Goal: Transaction & Acquisition: Purchase product/service

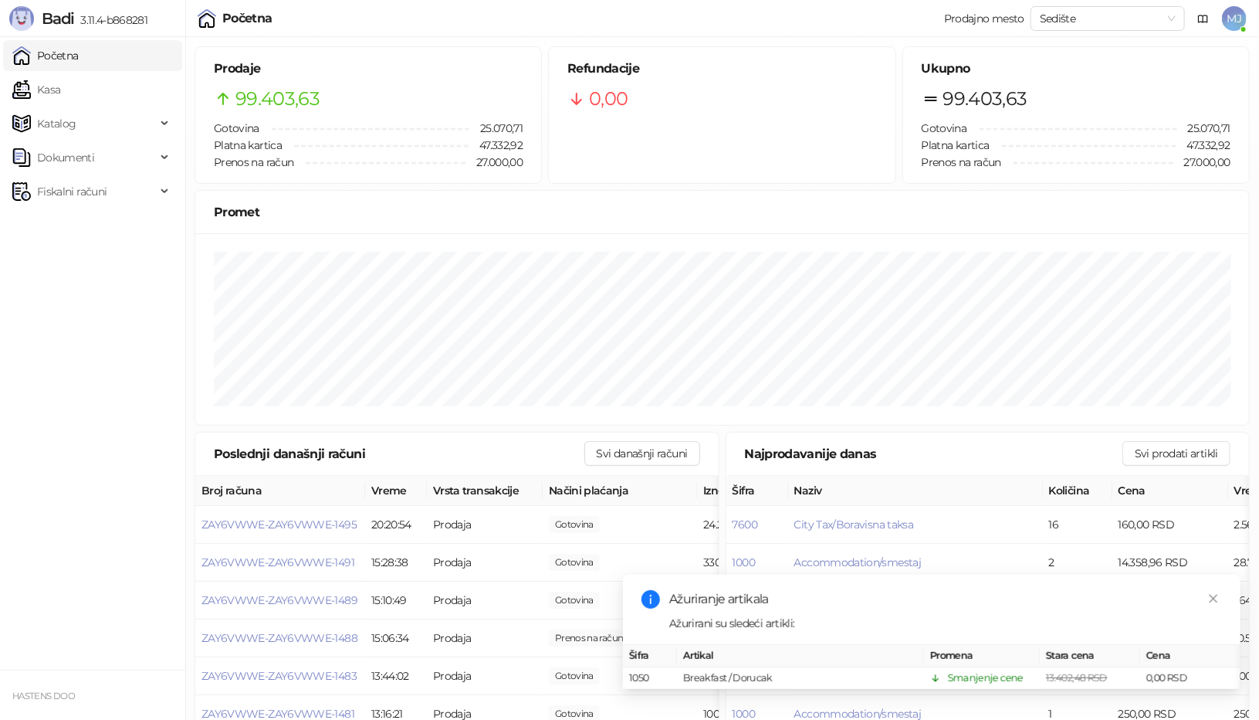
click at [75, 301] on ul "Početna Kasa Katalog Dokumenti Fiskalni računi" at bounding box center [92, 353] width 185 height 632
click at [94, 202] on span "Fiskalni računi" at bounding box center [71, 191] width 69 height 31
click at [99, 222] on link "Izdati računi" at bounding box center [61, 225] width 84 height 31
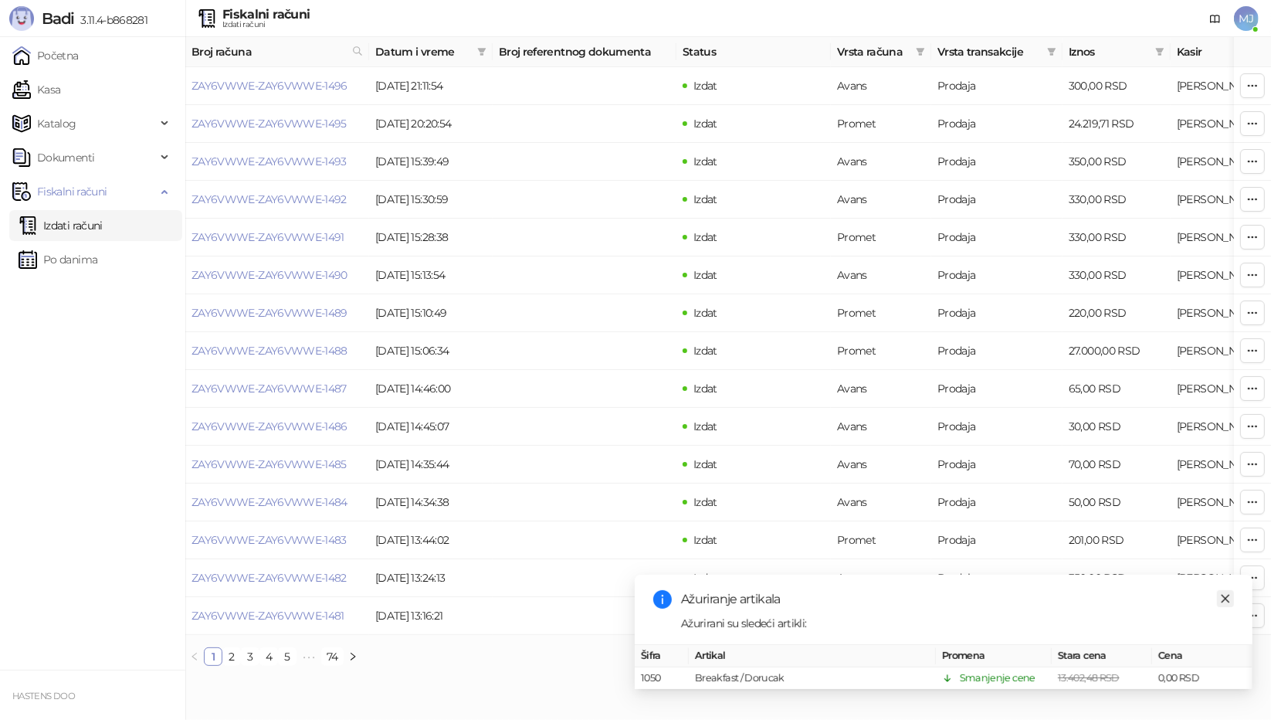
click at [1219, 590] on link "Close" at bounding box center [1225, 598] width 17 height 17
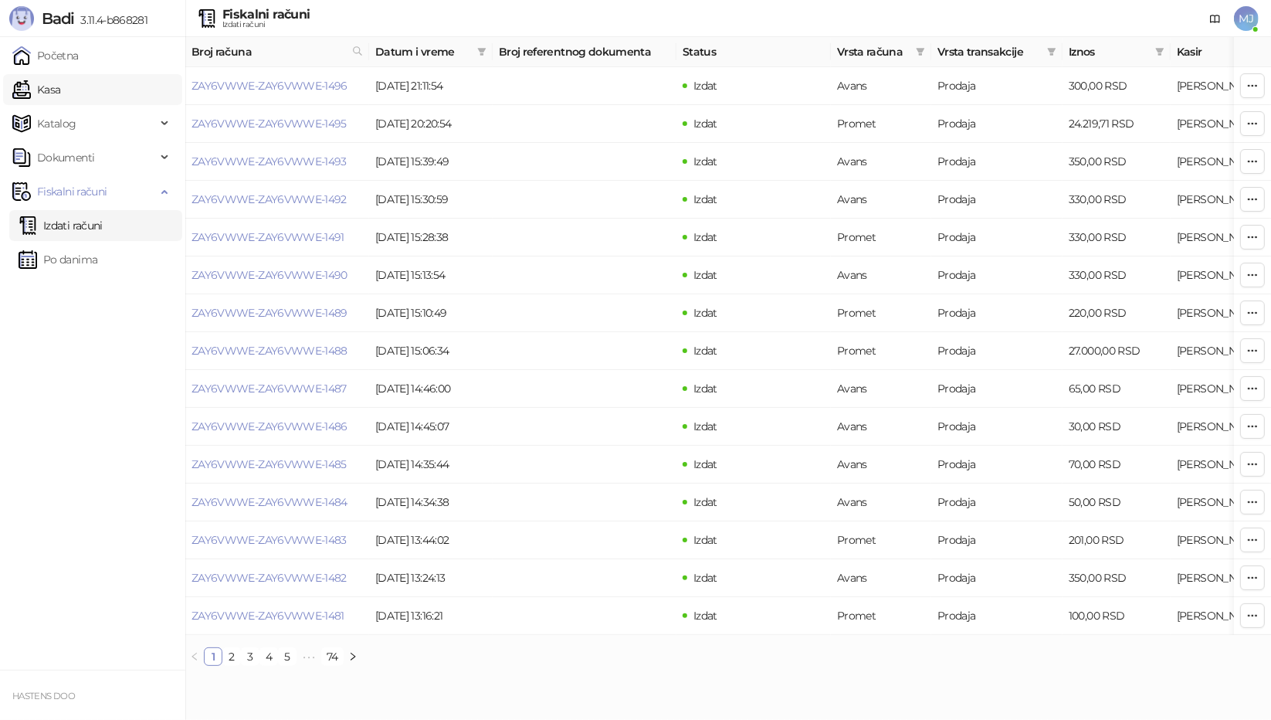
click at [60, 82] on link "Kasa" at bounding box center [36, 89] width 48 height 31
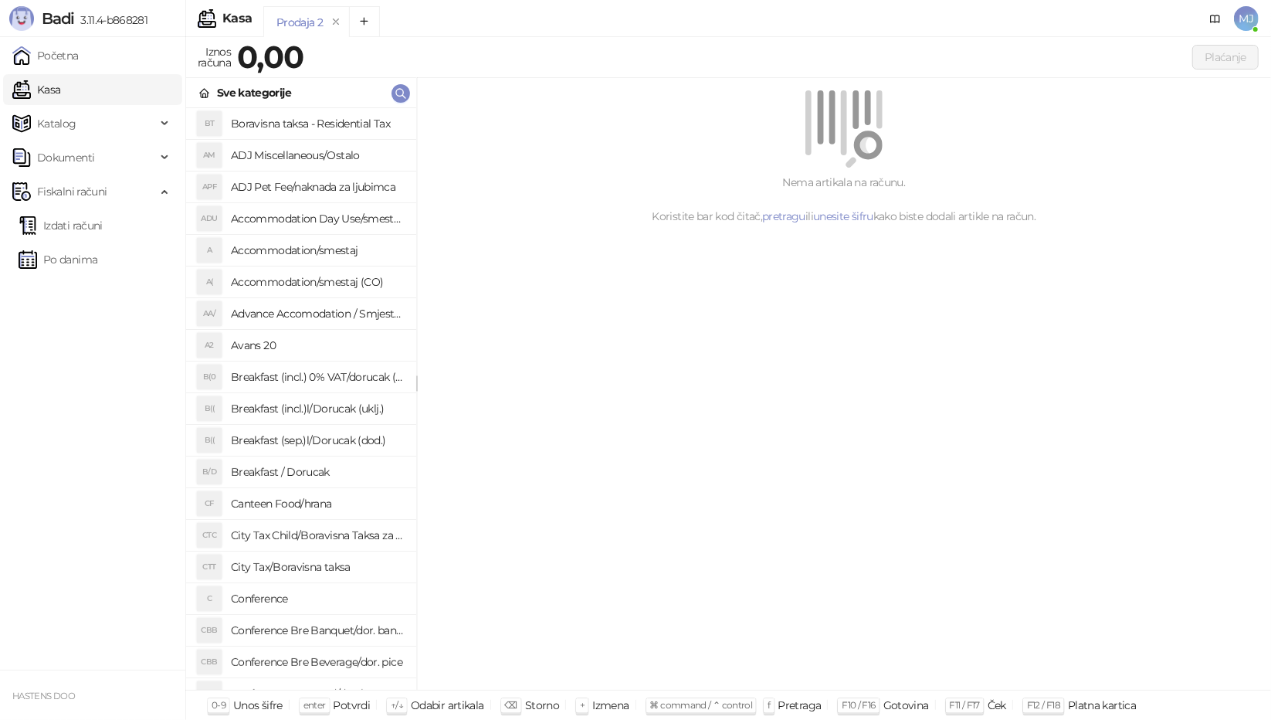
click at [297, 359] on li "A2 Avans 20" at bounding box center [301, 346] width 230 height 32
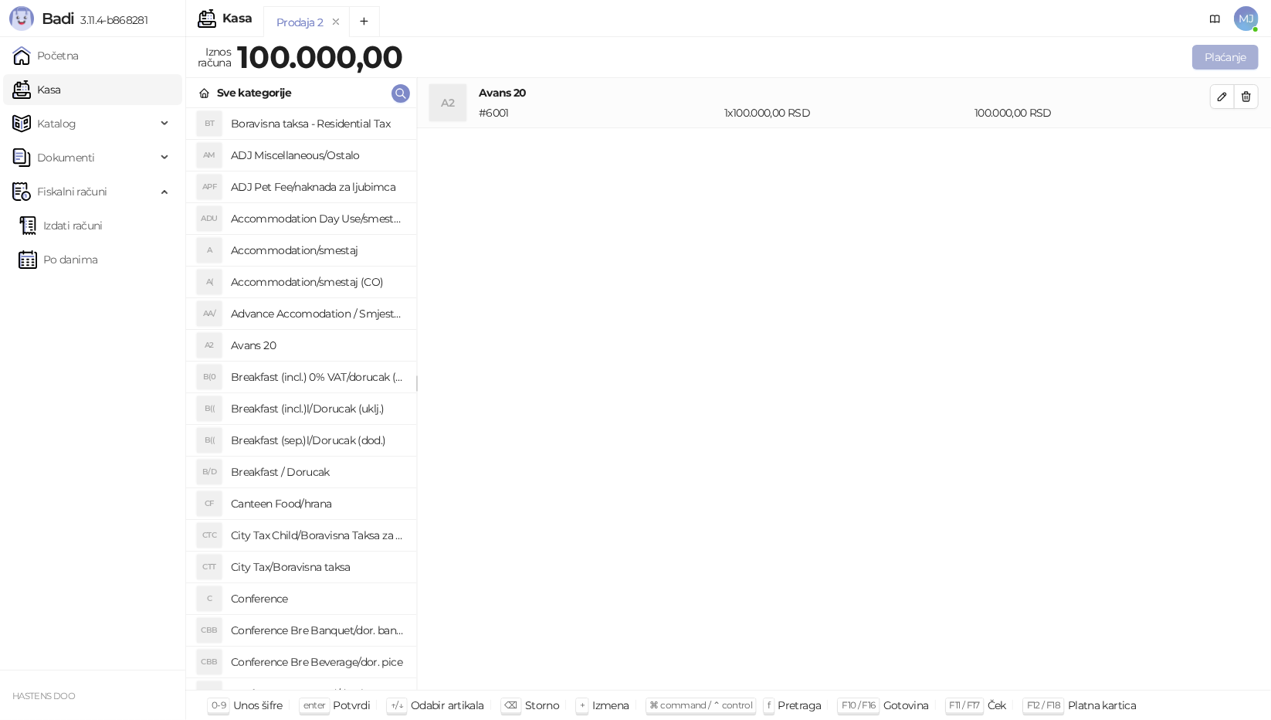
click at [1226, 65] on button "Plaćanje" at bounding box center [1225, 57] width 66 height 25
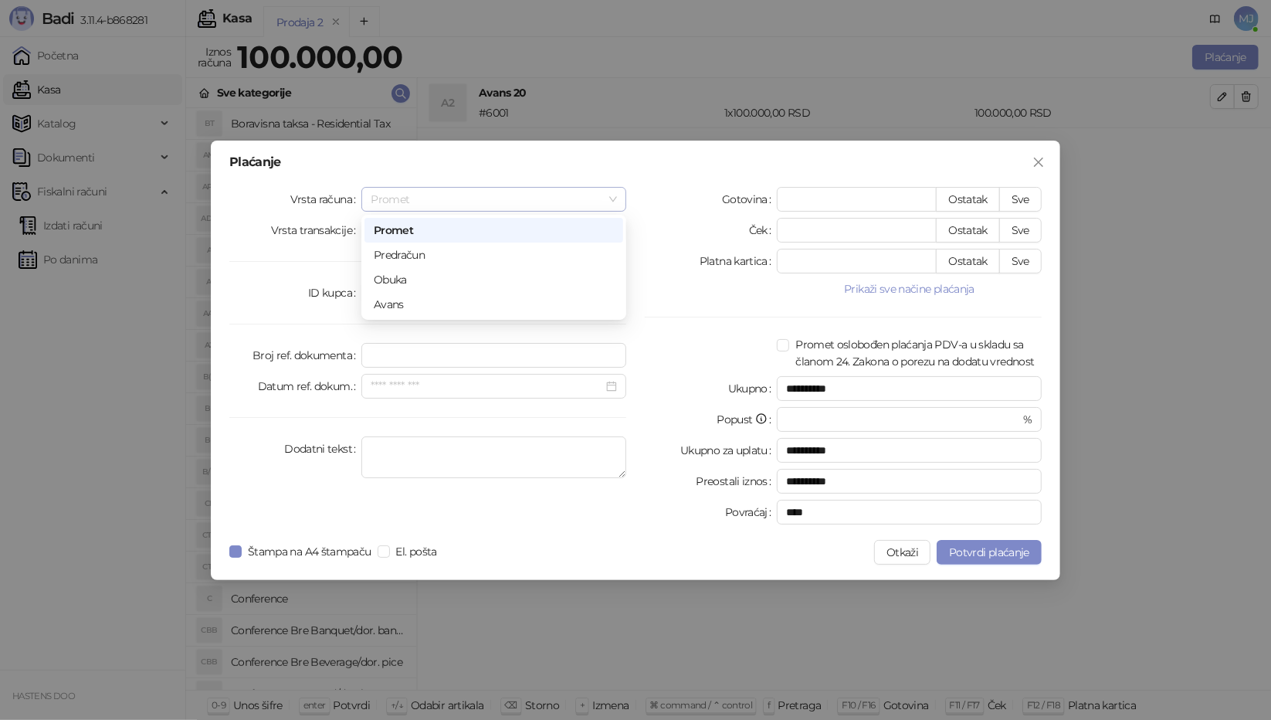
click at [530, 208] on span "Promet" at bounding box center [494, 199] width 246 height 23
drag, startPoint x: 445, startPoint y: 303, endPoint x: 411, endPoint y: 299, distance: 34.3
click at [411, 299] on div "Avans" at bounding box center [494, 304] width 240 height 17
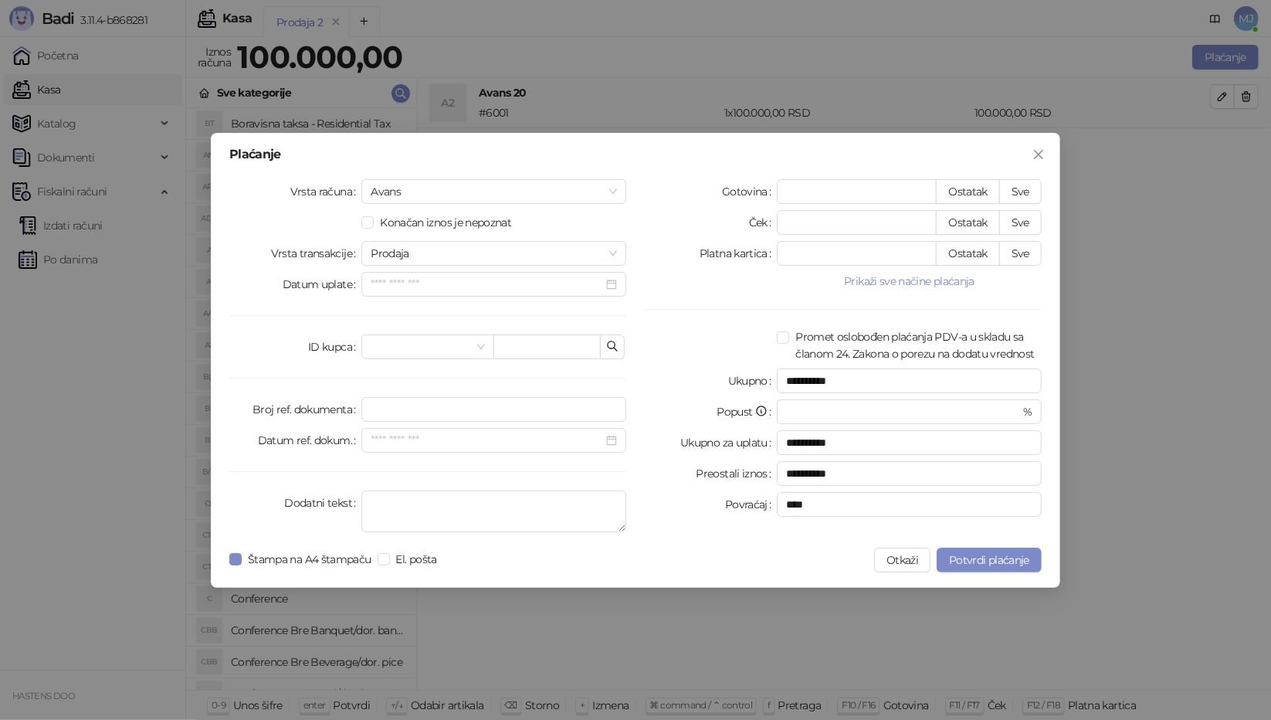
click at [411, 299] on div "Vrsta računa Avans Konačan iznos je nepoznat Vrsta transakcije Prodaja Datum up…" at bounding box center [427, 358] width 415 height 359
drag, startPoint x: 829, startPoint y: 190, endPoint x: 735, endPoint y: 197, distance: 94.5
click at [735, 197] on div "Gotovina * Ostatak Sve" at bounding box center [843, 191] width 397 height 25
click at [1020, 194] on button "Sve" at bounding box center [1020, 191] width 42 height 25
type input "******"
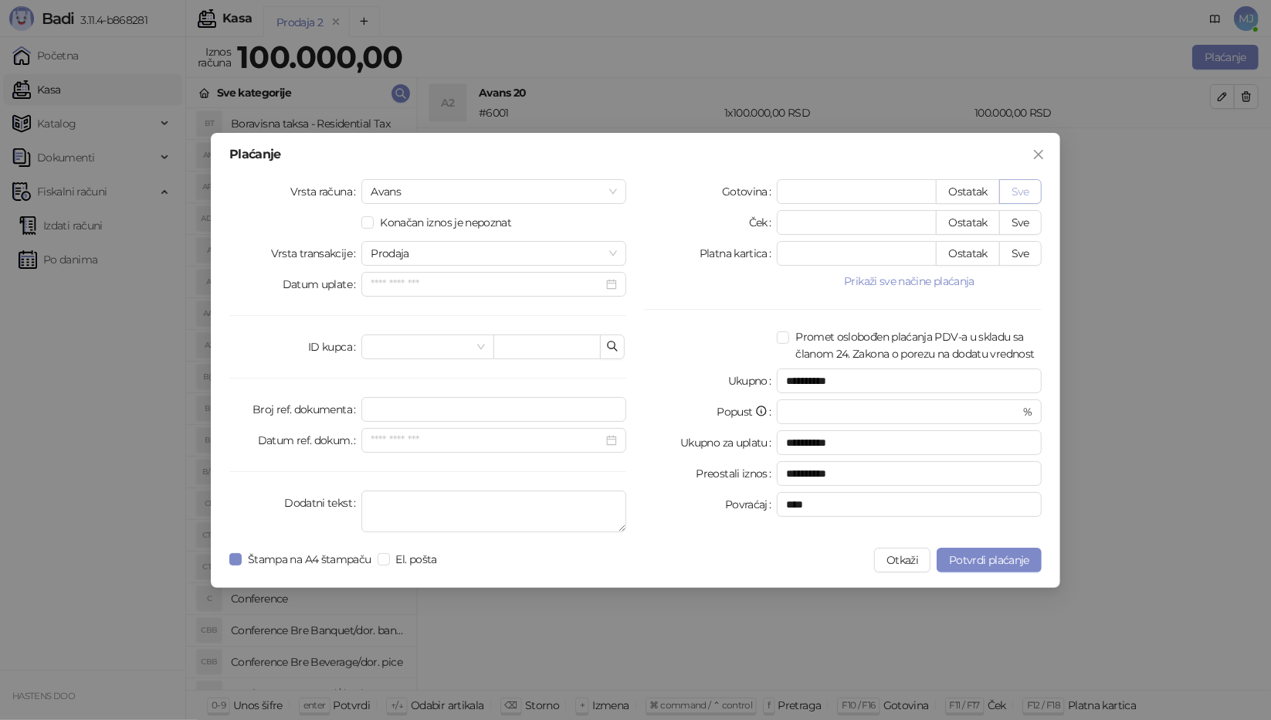
type input "****"
click at [992, 561] on span "Potvrdi plaćanje" at bounding box center [989, 560] width 80 height 14
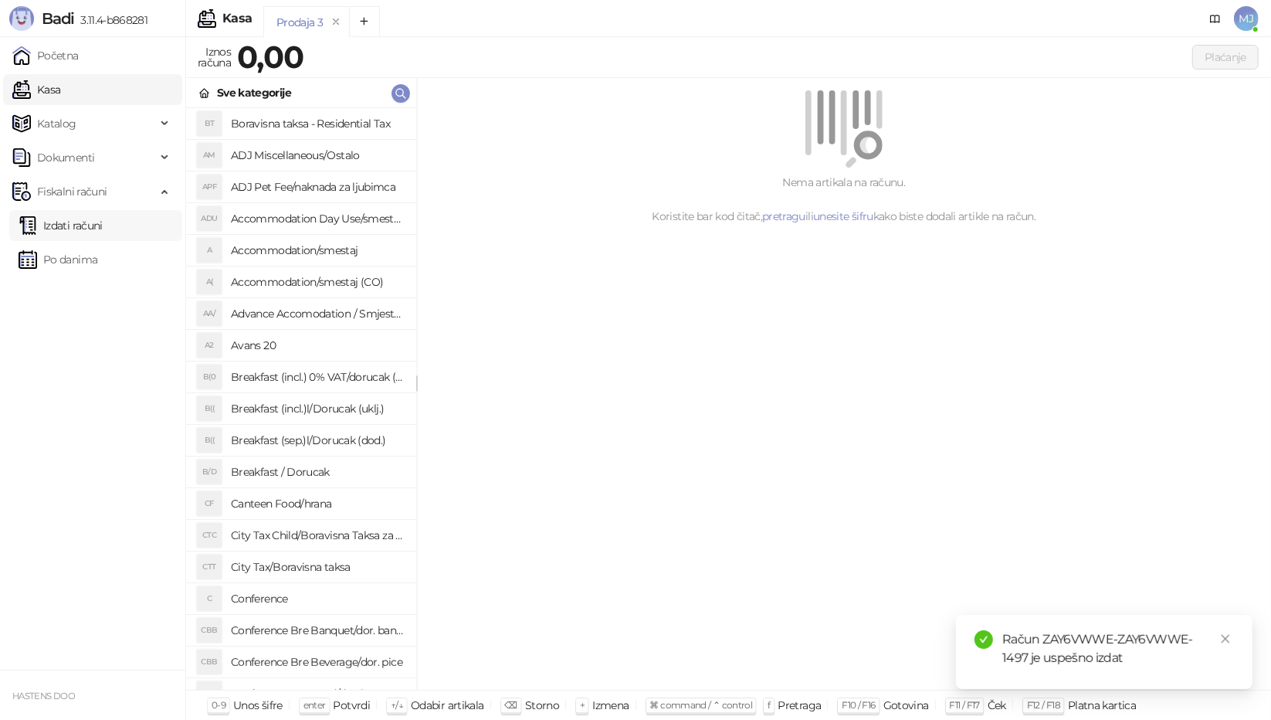
click at [100, 232] on link "Izdati računi" at bounding box center [61, 225] width 84 height 31
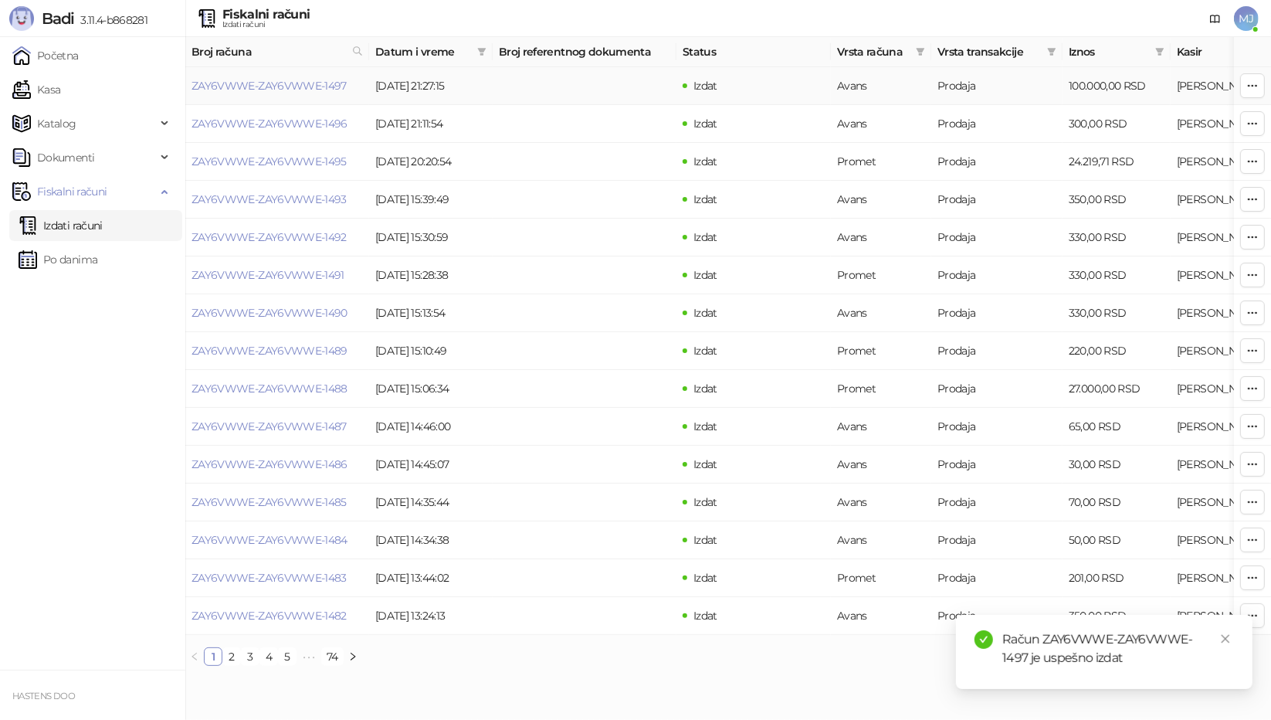
click at [889, 96] on td "Avans" at bounding box center [881, 86] width 100 height 38
click at [1246, 86] on icon "button" at bounding box center [1252, 86] width 12 height 12
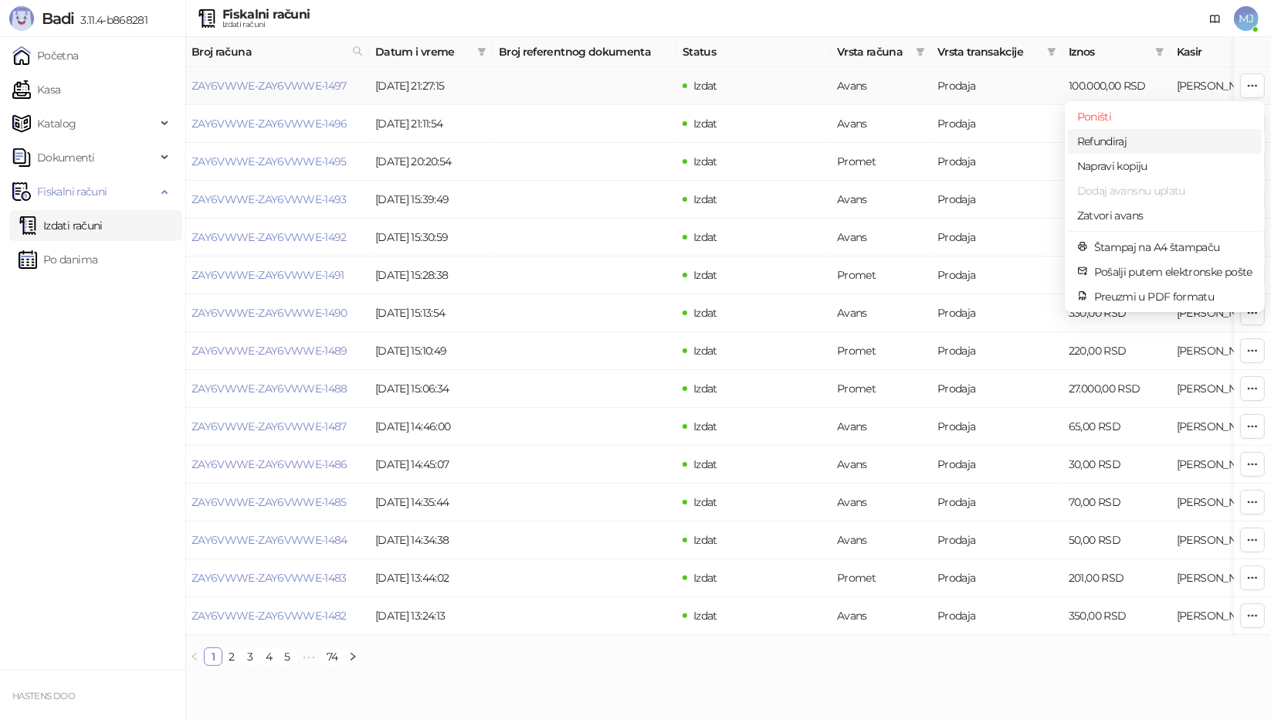
click at [1121, 135] on span "Refundiraj" at bounding box center [1164, 141] width 175 height 17
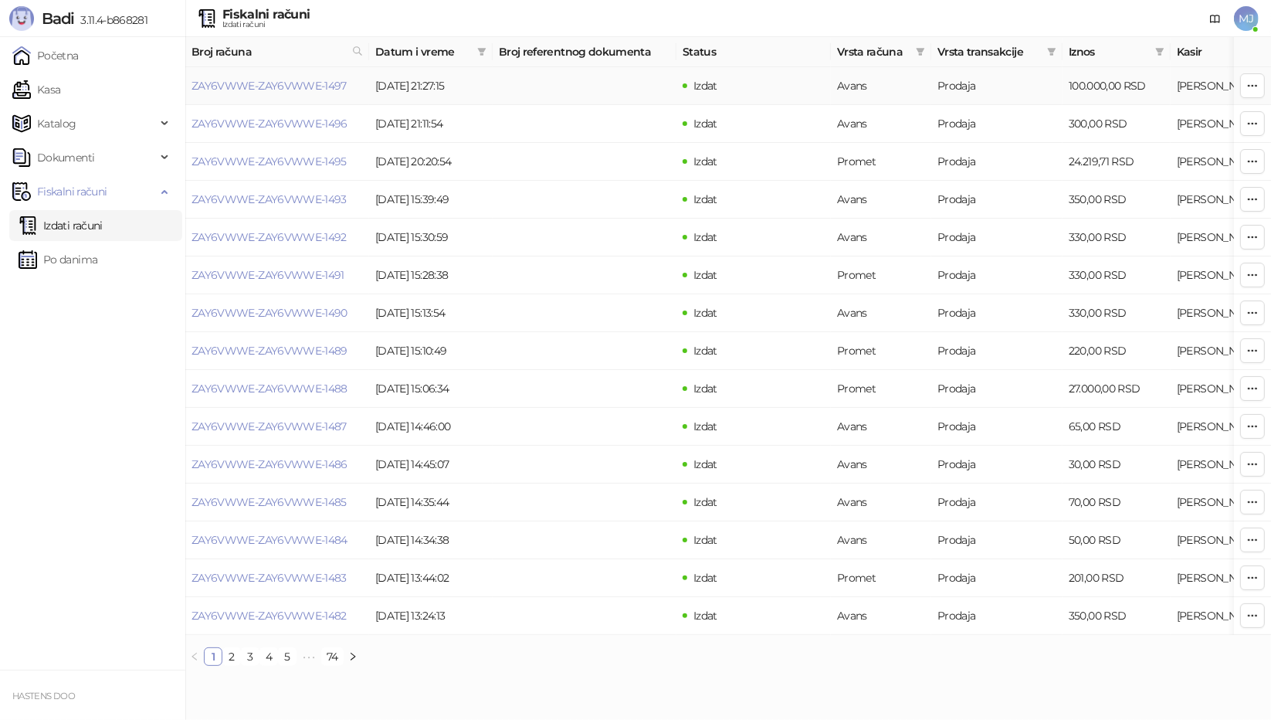
type input "**********"
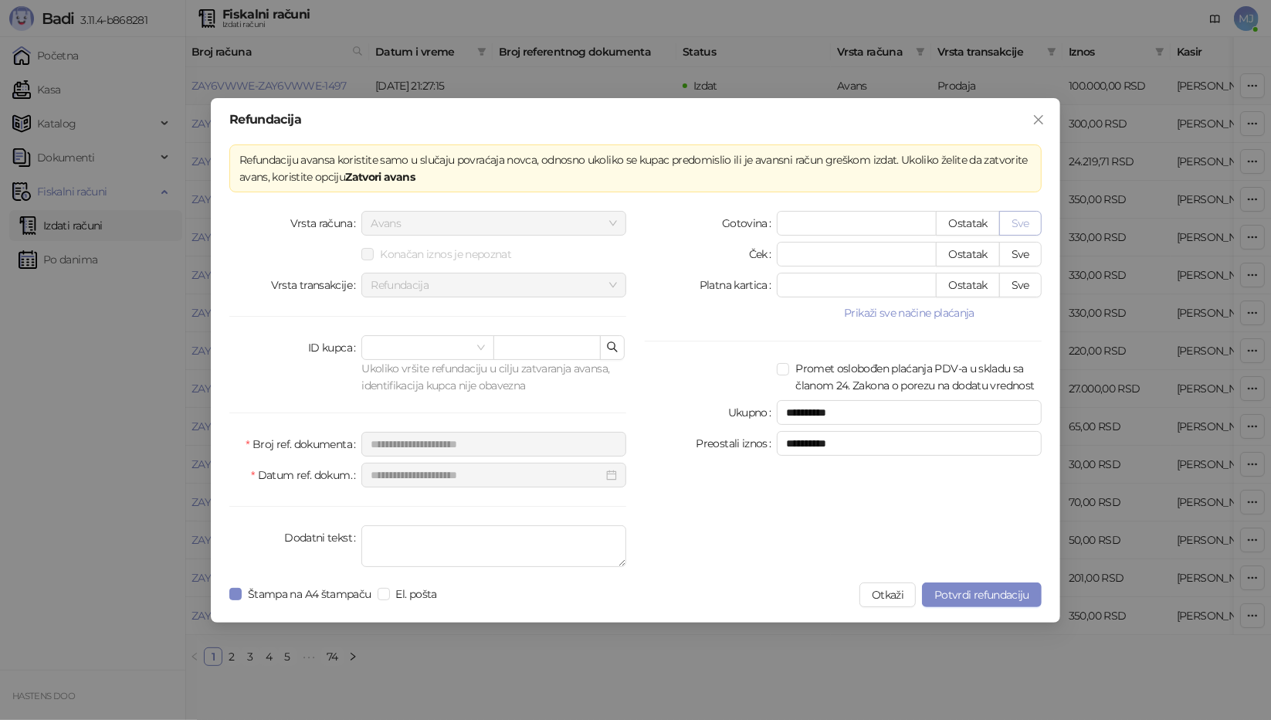
click at [1013, 219] on button "Sve" at bounding box center [1020, 223] width 42 height 25
type input "******"
type input "****"
click at [954, 592] on span "Potvrdi refundaciju" at bounding box center [981, 595] width 95 height 14
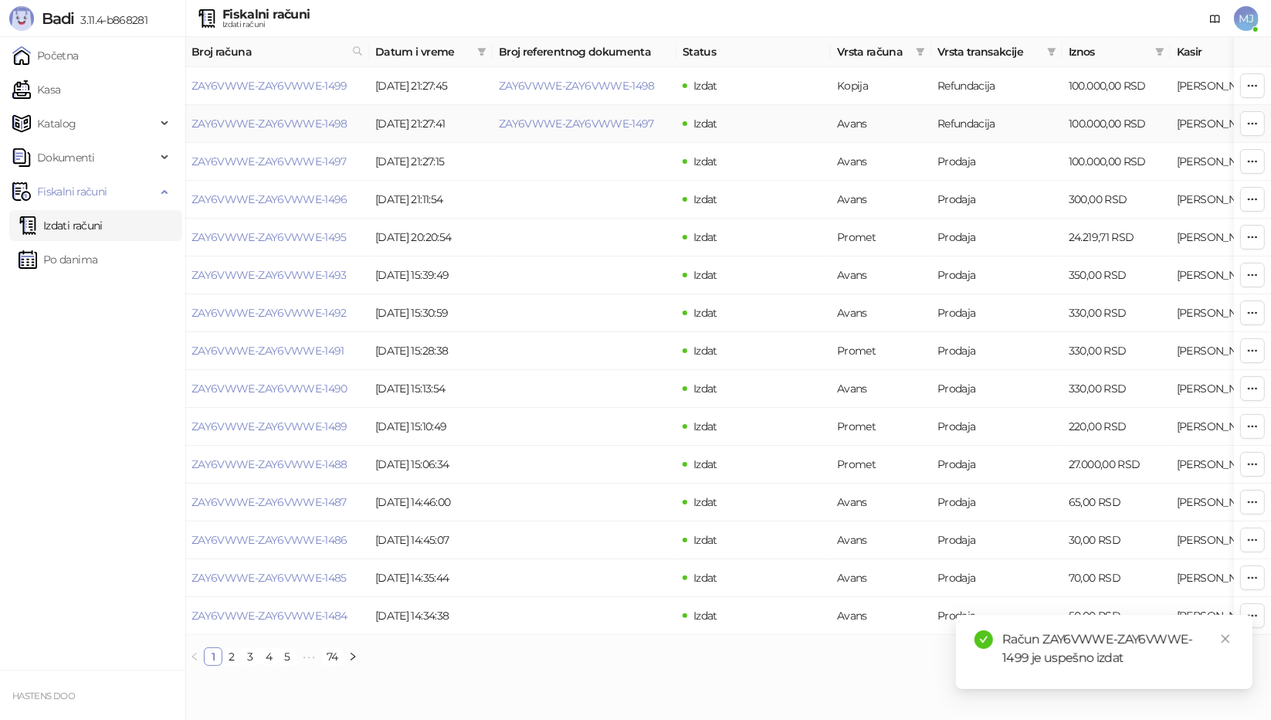
click at [993, 123] on td "Refundacija" at bounding box center [996, 124] width 131 height 38
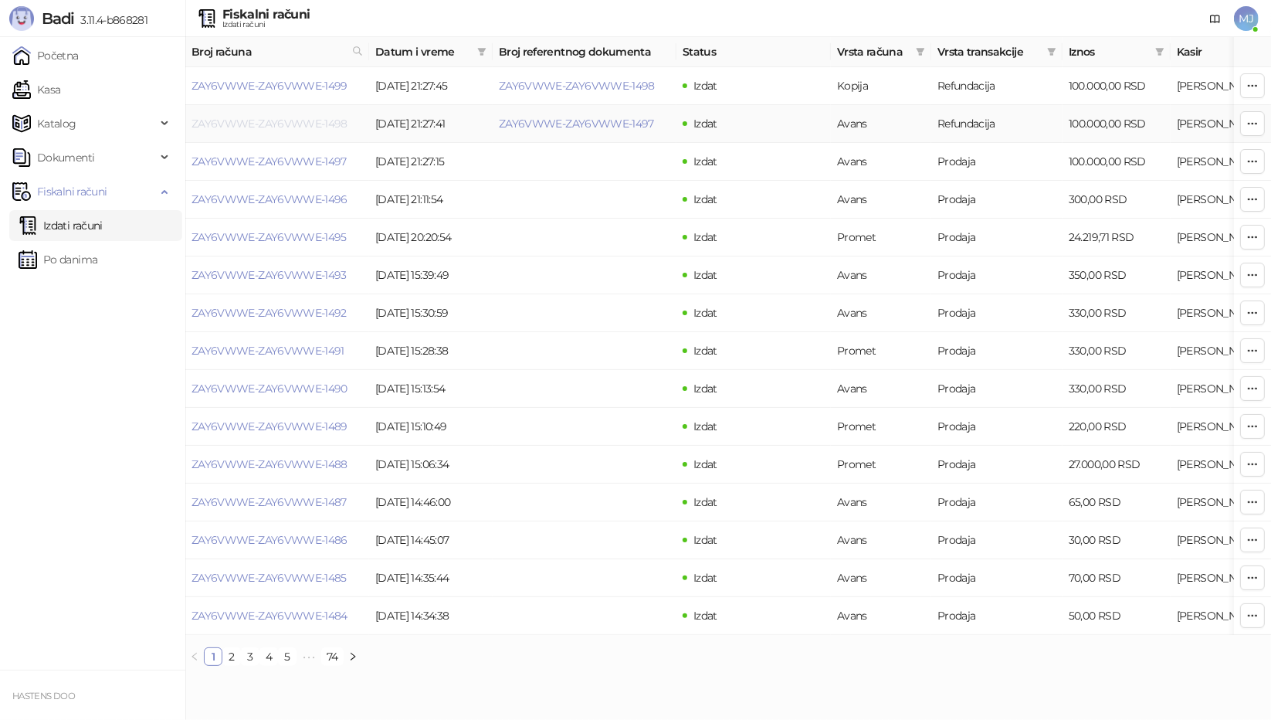
click at [264, 124] on link "ZAY6VWWE-ZAY6VWWE-1498" at bounding box center [269, 124] width 156 height 14
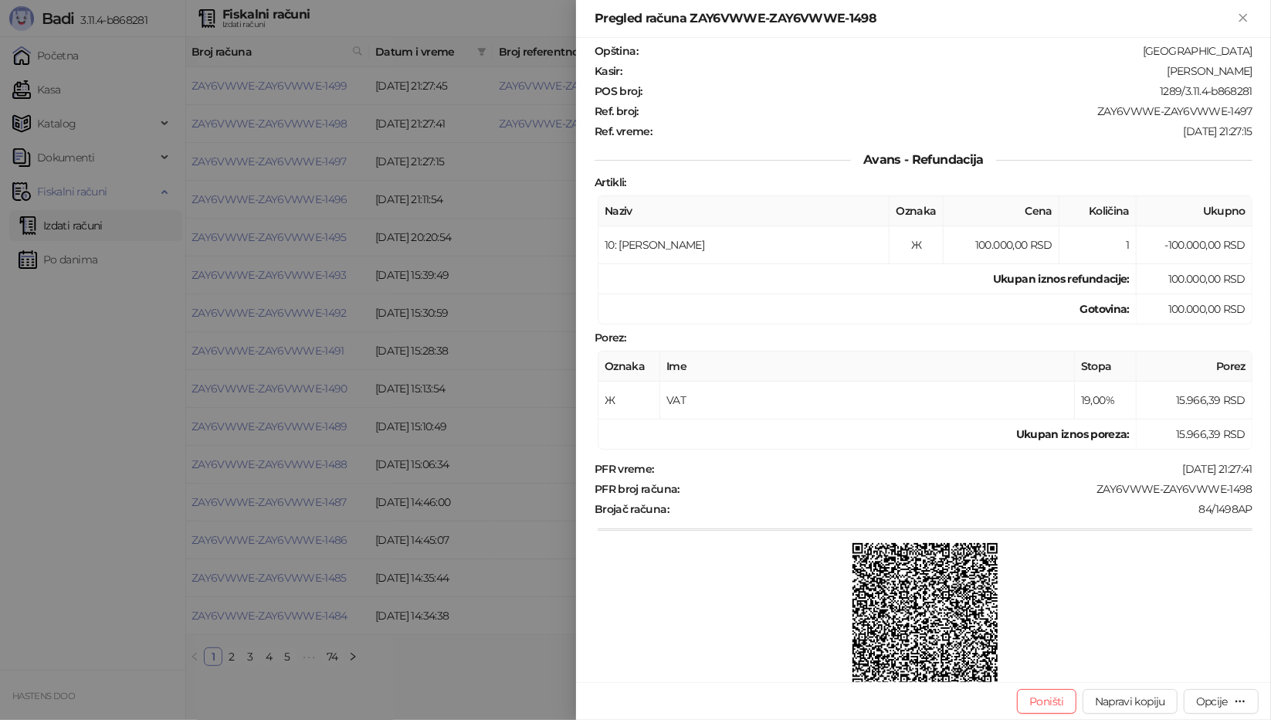
scroll to position [183, 0]
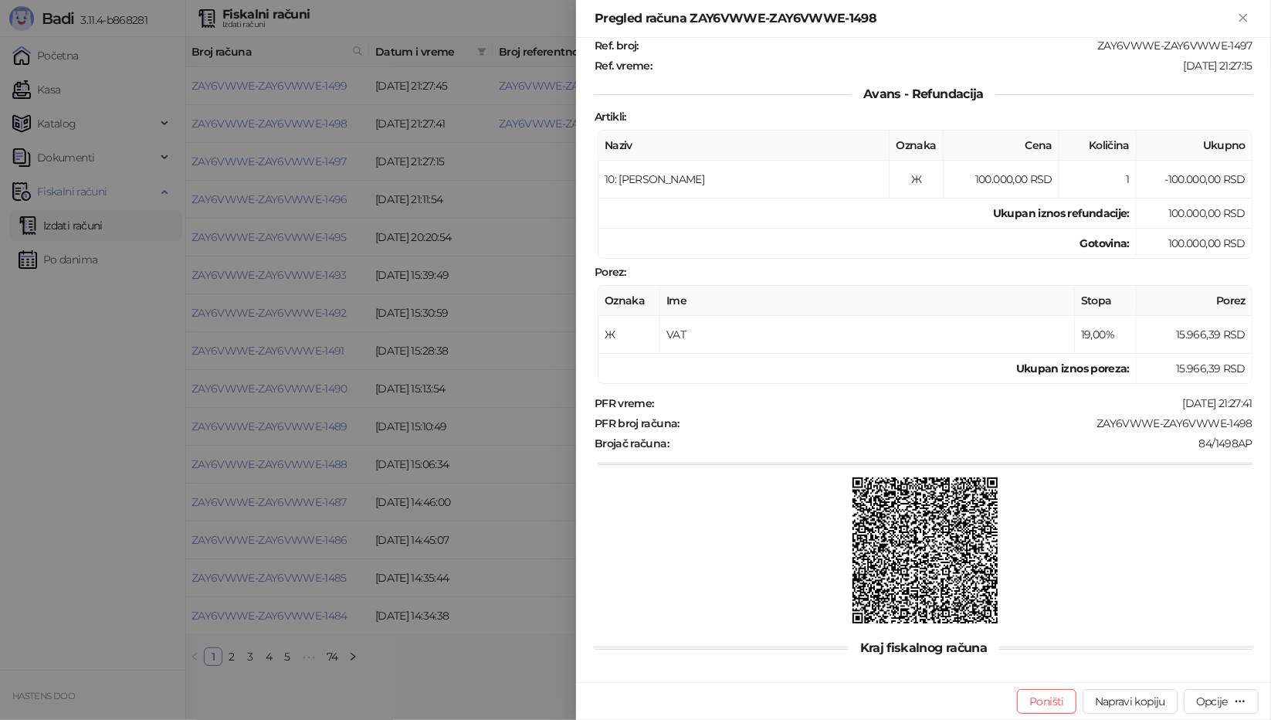
click at [890, 524] on img at bounding box center [925, 550] width 146 height 146
